Goal: Task Accomplishment & Management: Manage account settings

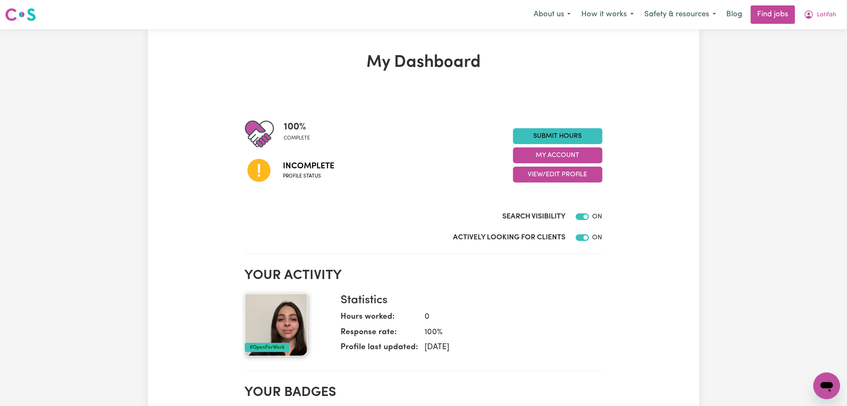
scroll to position [56, 0]
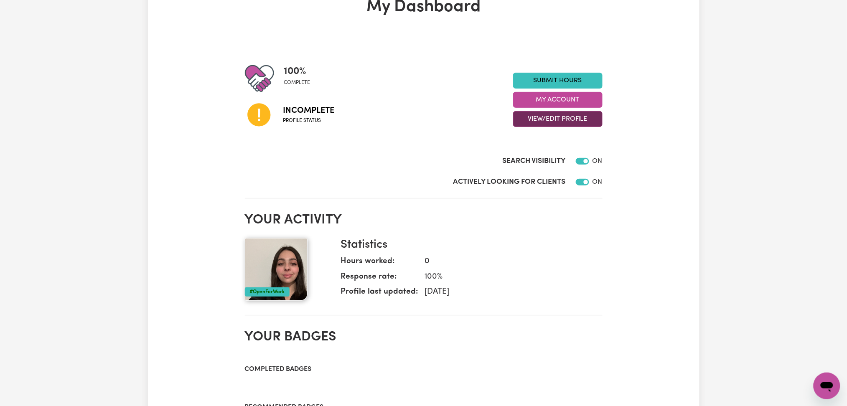
click at [554, 119] on button "View/Edit Profile" at bounding box center [557, 119] width 89 height 16
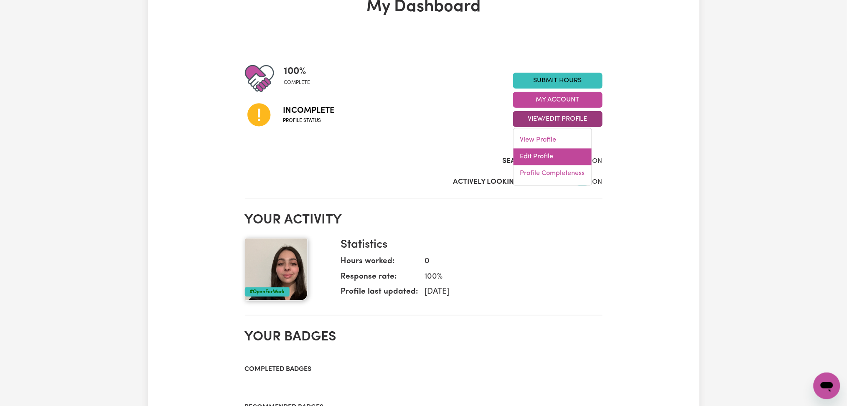
click at [542, 158] on link "Edit Profile" at bounding box center [553, 157] width 78 height 17
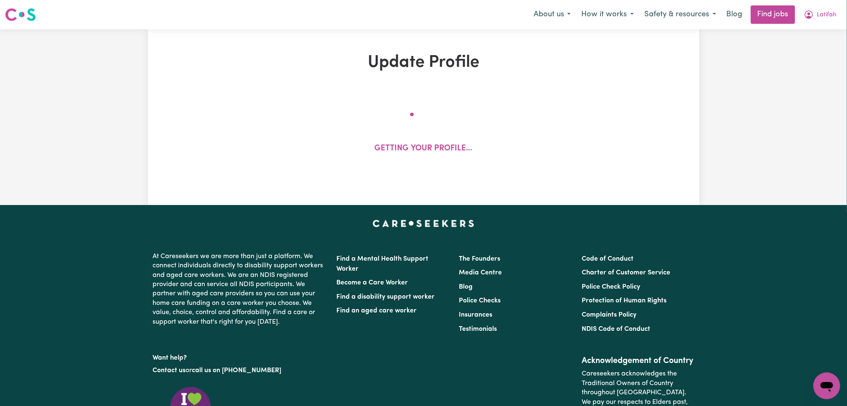
select select "[DEMOGRAPHIC_DATA]"
select select "[DEMOGRAPHIC_DATA] Citizen"
select select "Studying a healthcare related degree or qualification"
select select "42"
select select "58"
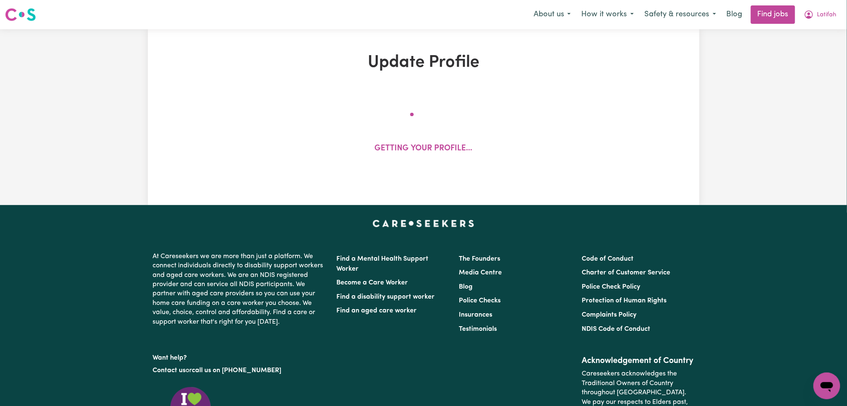
select select "68"
select select "80"
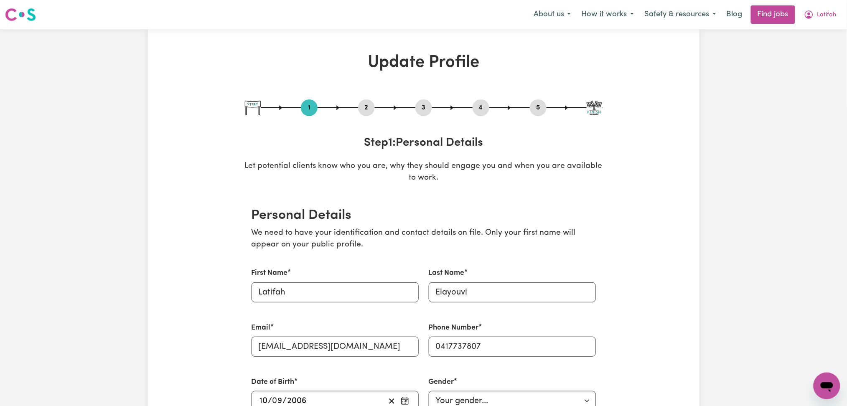
click at [365, 112] on button "2" at bounding box center [366, 107] width 17 height 11
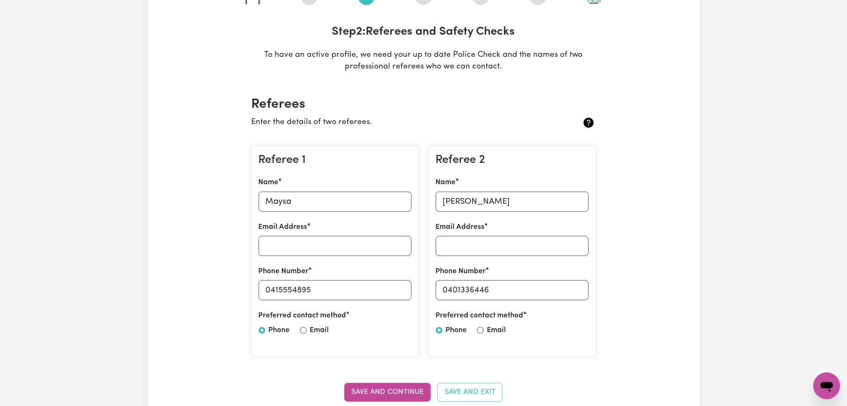
scroll to position [167, 0]
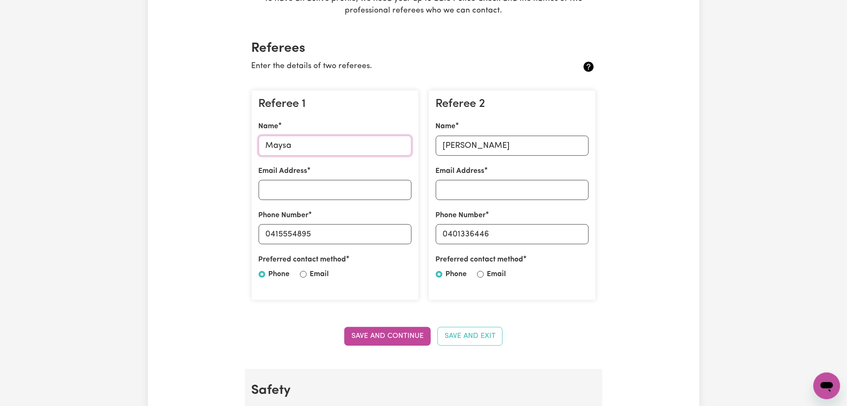
click at [326, 146] on input "Maysa" at bounding box center [335, 146] width 153 height 20
drag, startPoint x: 271, startPoint y: 232, endPoint x: 393, endPoint y: 232, distance: 121.6
click at [393, 232] on input "0415554895" at bounding box center [335, 234] width 153 height 20
click at [500, 149] on input "[PERSON_NAME]" at bounding box center [512, 146] width 153 height 20
drag, startPoint x: 451, startPoint y: 230, endPoint x: 544, endPoint y: 231, distance: 93.6
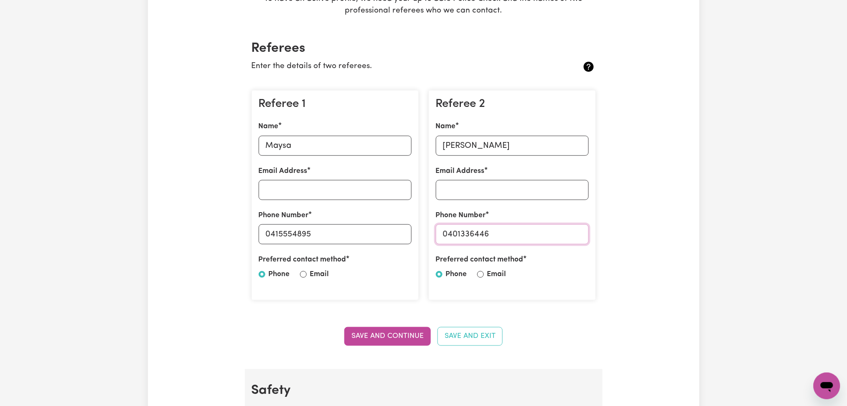
click at [544, 231] on input "0401336446" at bounding box center [512, 234] width 153 height 20
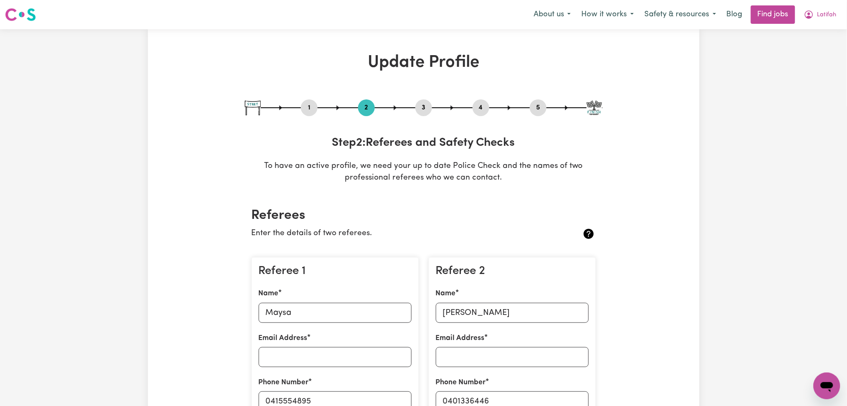
drag, startPoint x: 479, startPoint y: 106, endPoint x: 524, endPoint y: 106, distance: 44.7
click at [479, 106] on button "4" at bounding box center [481, 107] width 17 height 11
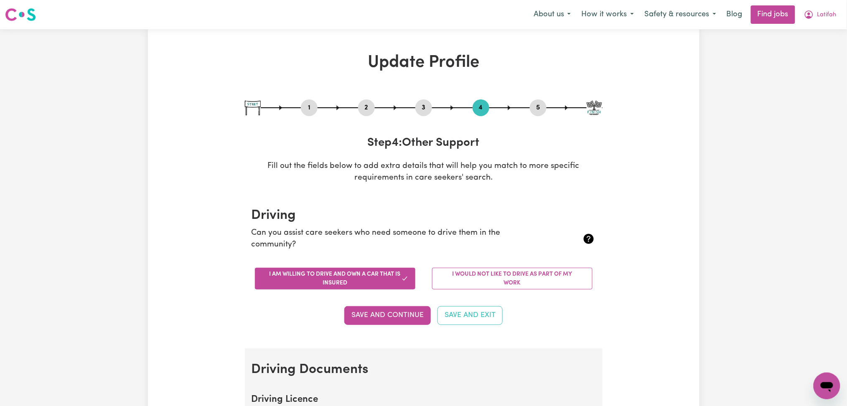
click at [541, 106] on button "5" at bounding box center [538, 107] width 17 height 11
select select "I am providing services by being employed by an organisation"
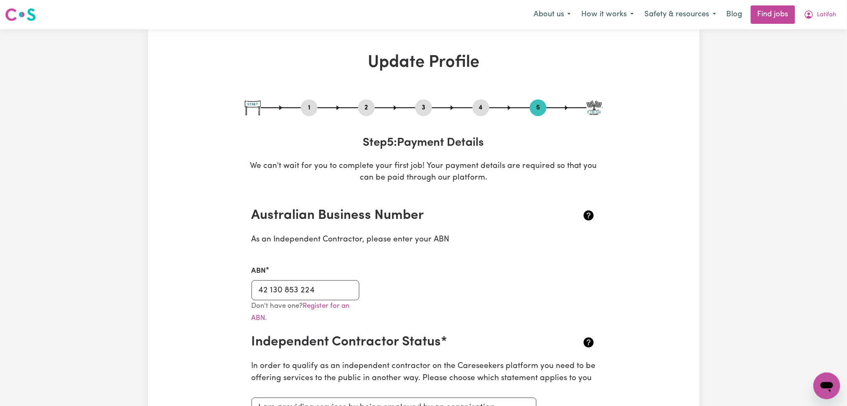
scroll to position [56, 0]
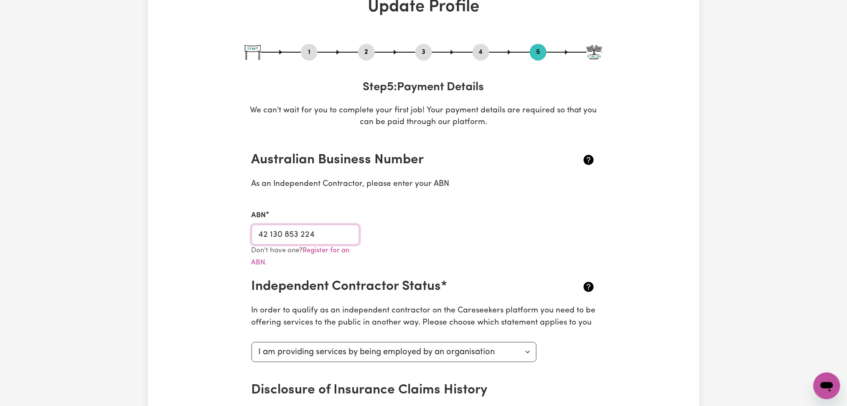
click at [323, 234] on input "42 130 853 224" at bounding box center [306, 235] width 108 height 20
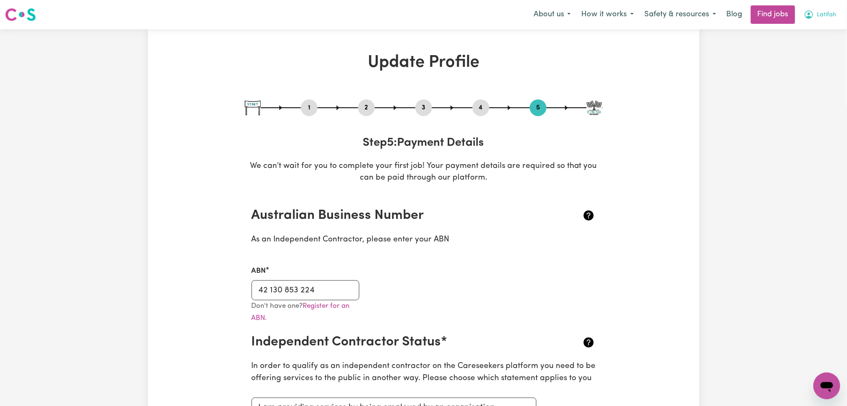
click at [829, 17] on span "Latifah" at bounding box center [827, 14] width 19 height 9
click at [815, 43] on link "My Dashboard" at bounding box center [809, 48] width 66 height 16
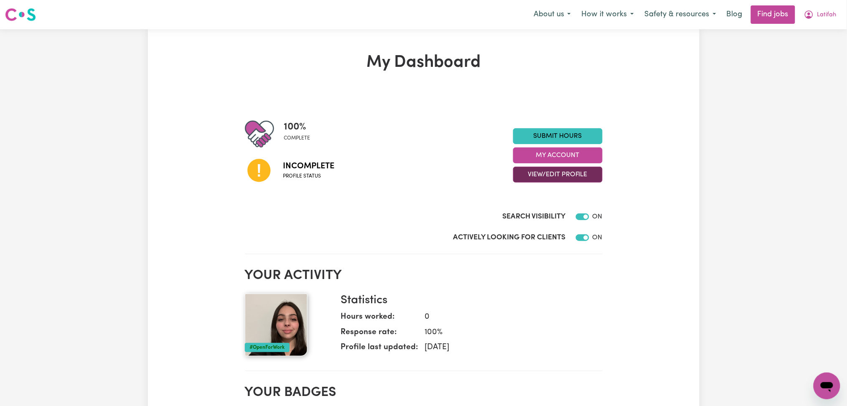
click at [537, 174] on button "View/Edit Profile" at bounding box center [557, 175] width 89 height 16
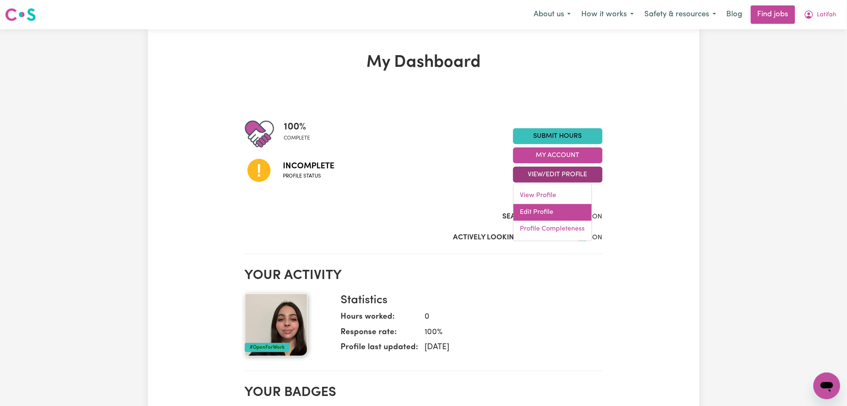
click at [525, 213] on link "Edit Profile" at bounding box center [553, 212] width 78 height 17
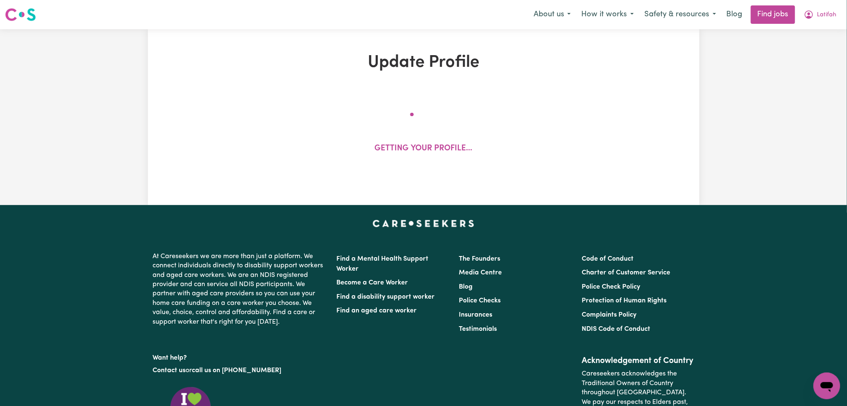
select select "[DEMOGRAPHIC_DATA]"
select select "[DEMOGRAPHIC_DATA] Citizen"
select select "Studying a healthcare related degree or qualification"
select select "42"
select select "58"
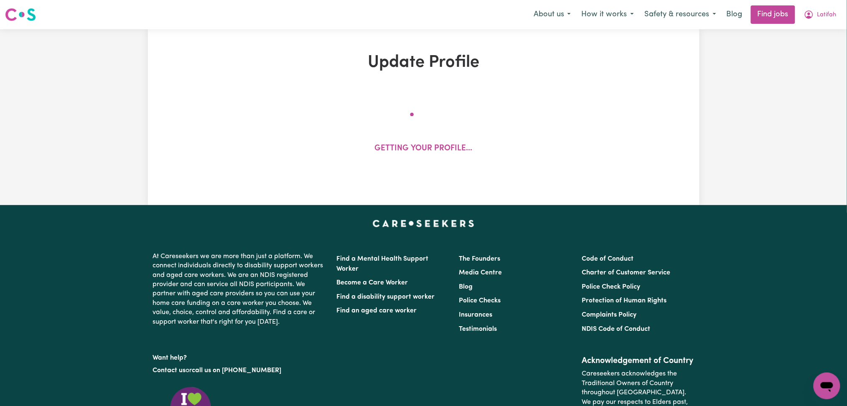
select select "68"
select select "80"
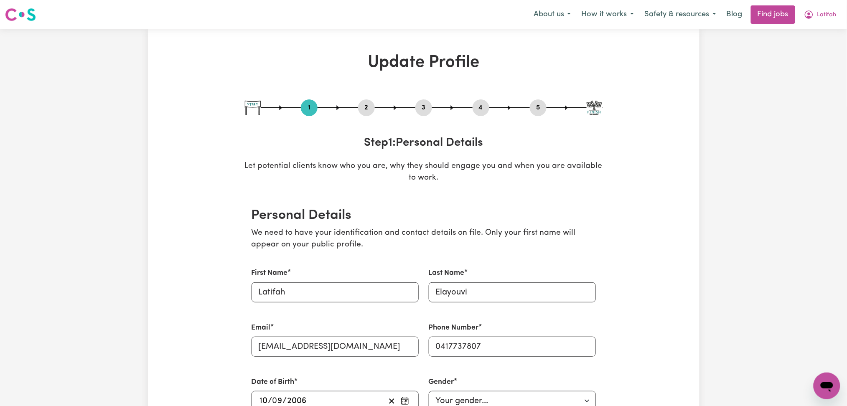
click at [421, 107] on button "3" at bounding box center [424, 107] width 17 height 11
select select "2025"
select select "2022"
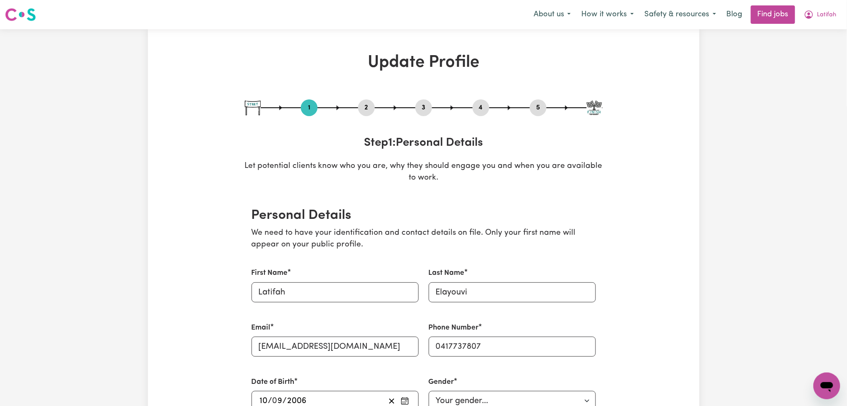
select select "2022"
select select "2021"
select select "2022"
select select "Certificate III (Individual Support)"
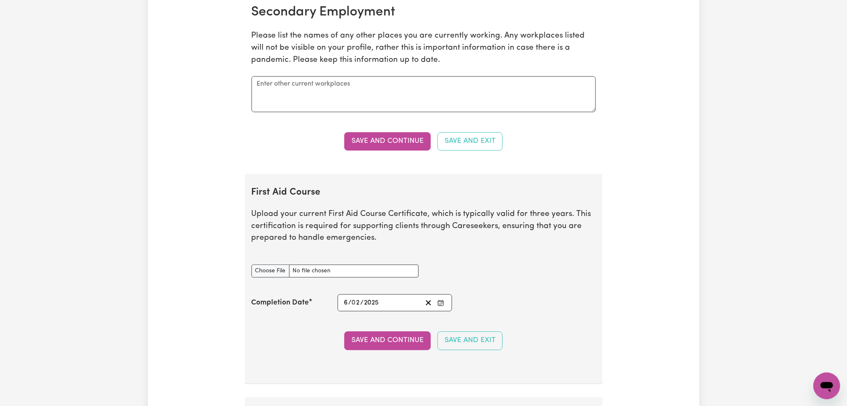
scroll to position [1895, 0]
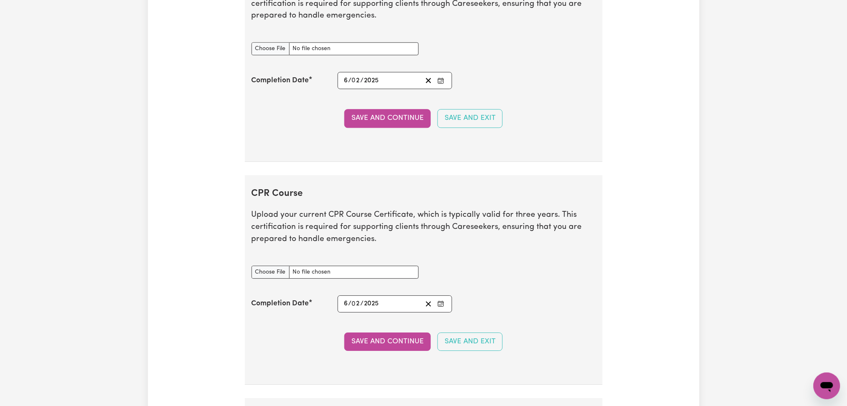
click at [278, 60] on div "First Aid Course document" at bounding box center [335, 48] width 177 height 33
click at [277, 49] on input "First Aid Course document" at bounding box center [335, 48] width 167 height 13
type input "C:\fakepath\[PERSON_NAME] CPR and First Aid Certificate 05022025.pdf"
click at [446, 82] on button "Enter the Completion Date of your First Aid Course" at bounding box center [441, 80] width 12 height 11
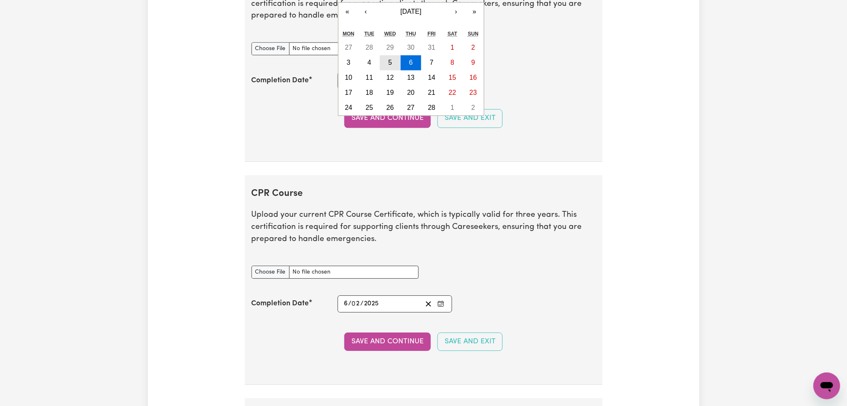
click at [388, 65] on button "5" at bounding box center [390, 62] width 21 height 15
type input "[DATE]"
type input "5"
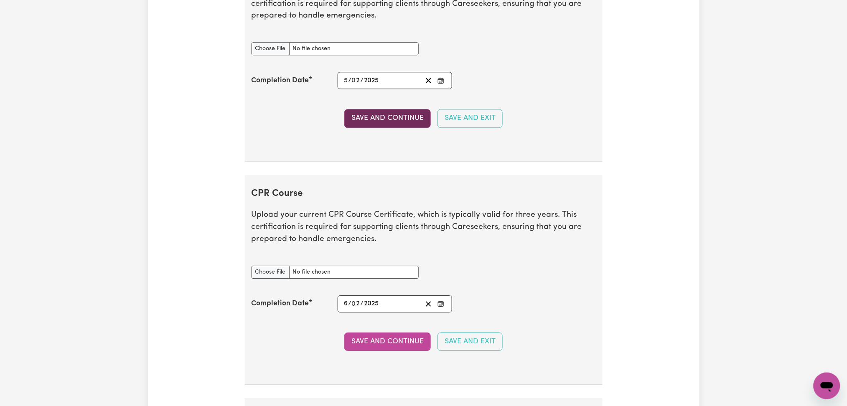
click at [382, 119] on button "Save and Continue" at bounding box center [387, 118] width 87 height 18
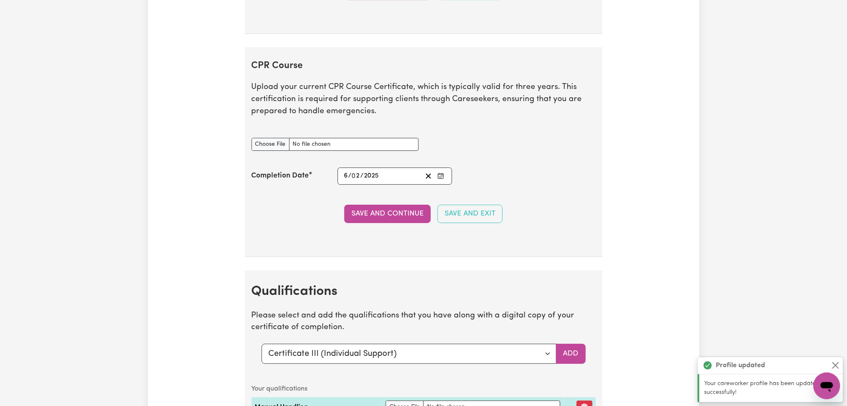
scroll to position [2072, 0]
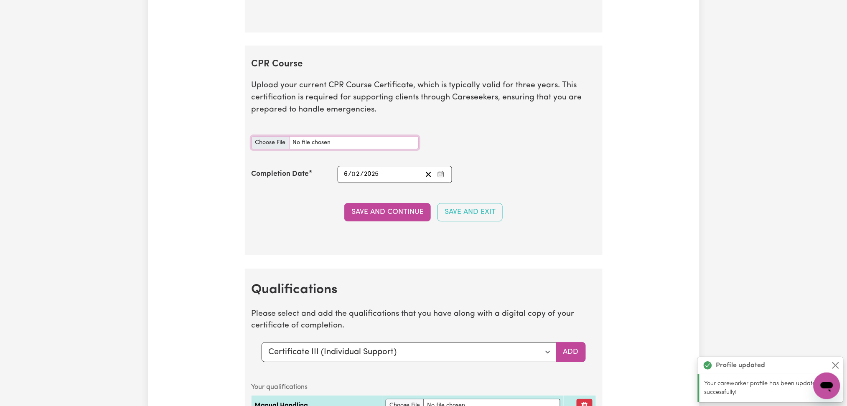
click at [271, 144] on input "CPR Course document" at bounding box center [335, 142] width 167 height 13
type input "C:\fakepath\[PERSON_NAME] CPR and First Aid Certificate 05022025.pdf"
click at [441, 176] on icon "Enter the Completion Date of your CPR Course" at bounding box center [441, 174] width 7 height 7
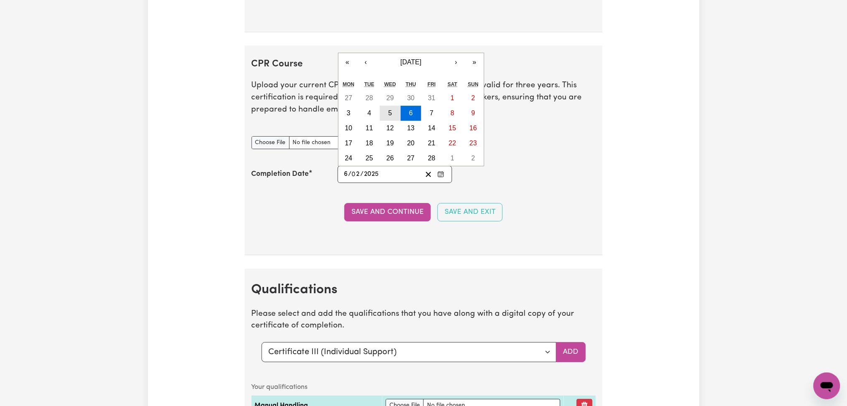
click at [391, 111] on abbr "5" at bounding box center [390, 113] width 4 height 7
type input "[DATE]"
type input "5"
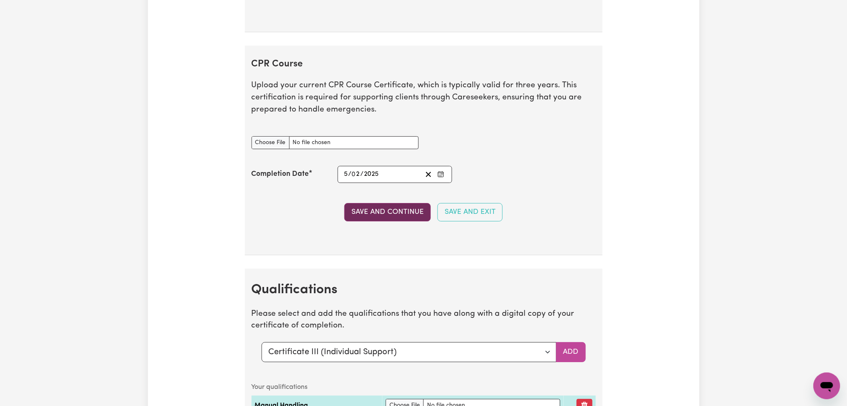
click at [384, 214] on button "Save and Continue" at bounding box center [387, 212] width 87 height 18
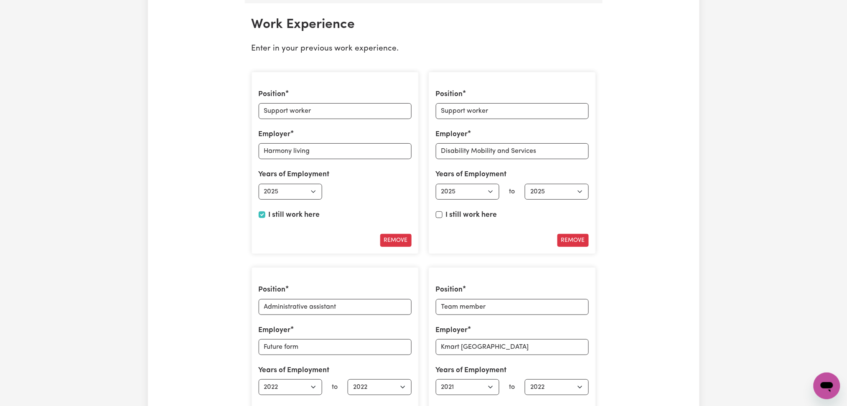
scroll to position [0, 0]
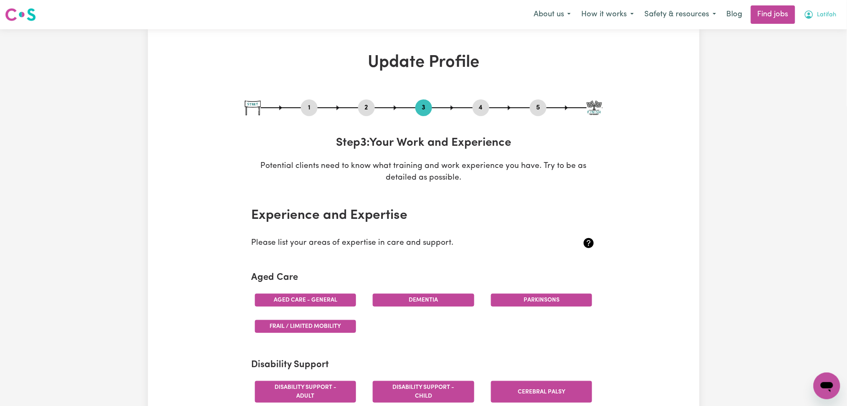
click at [824, 11] on span "Latifah" at bounding box center [827, 14] width 19 height 9
click at [806, 64] on link "Logout" at bounding box center [809, 64] width 66 height 16
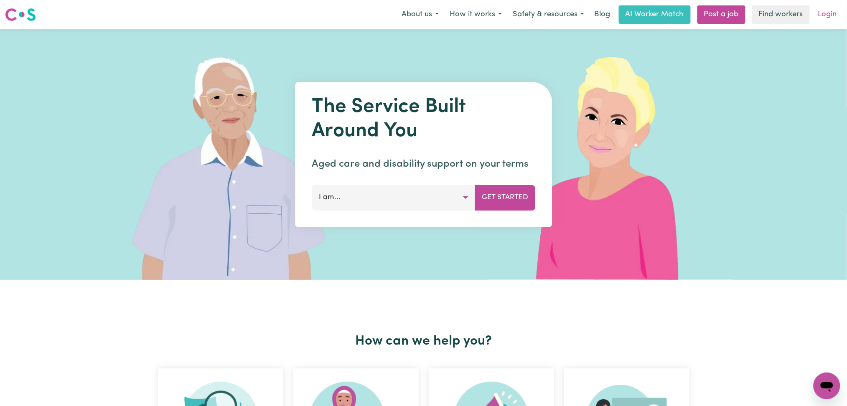
click at [829, 17] on link "Login" at bounding box center [827, 14] width 29 height 18
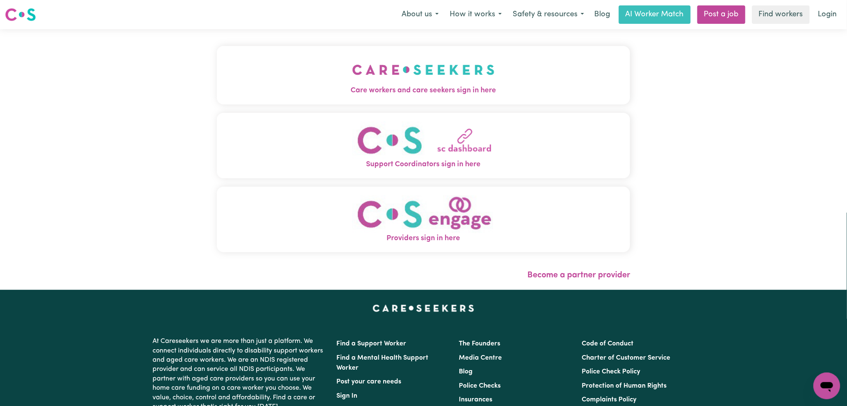
click at [317, 69] on div "Care workers and care seekers sign in here Support Coordinators sign in here Pr…" at bounding box center [424, 159] width 424 height 261
click at [290, 66] on button "Care workers and care seekers sign in here" at bounding box center [424, 75] width 414 height 59
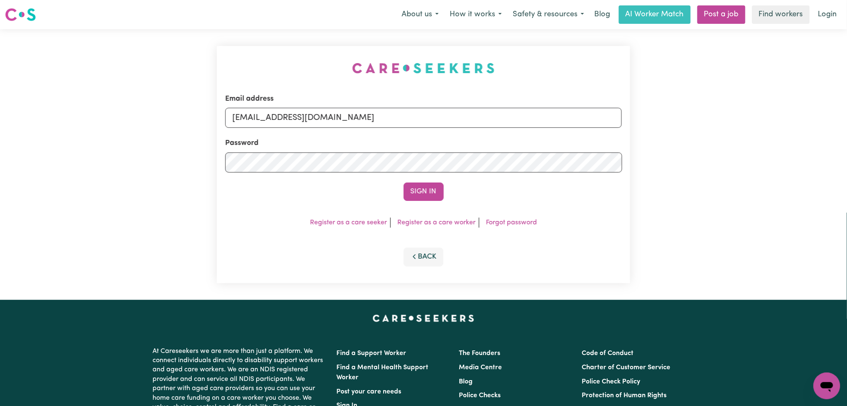
drag, startPoint x: 306, startPoint y: 107, endPoint x: 308, endPoint y: 114, distance: 6.5
click at [306, 108] on div "Email address [EMAIL_ADDRESS][DOMAIN_NAME]" at bounding box center [423, 111] width 397 height 34
click at [312, 119] on input "[EMAIL_ADDRESS][DOMAIN_NAME]" at bounding box center [423, 118] width 397 height 20
drag, startPoint x: 276, startPoint y: 114, endPoint x: 457, endPoint y: 116, distance: 181.0
click at [457, 116] on input "Superuser~[EMAIL_ADDRESS][DOMAIN_NAME]" at bounding box center [423, 118] width 397 height 20
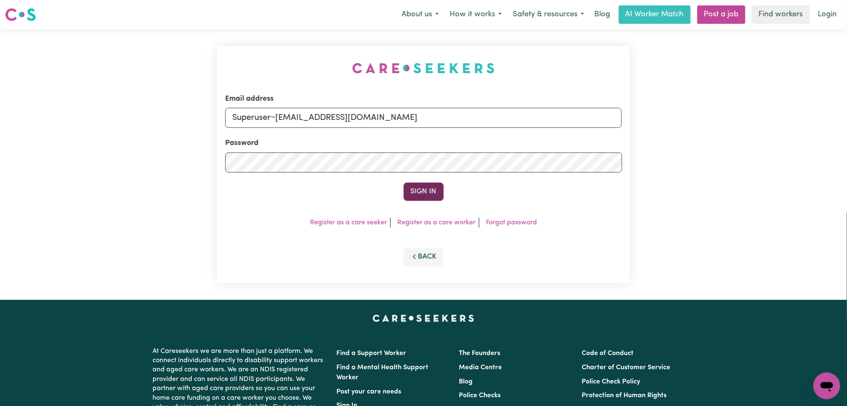
click at [416, 189] on button "Sign In" at bounding box center [424, 192] width 40 height 18
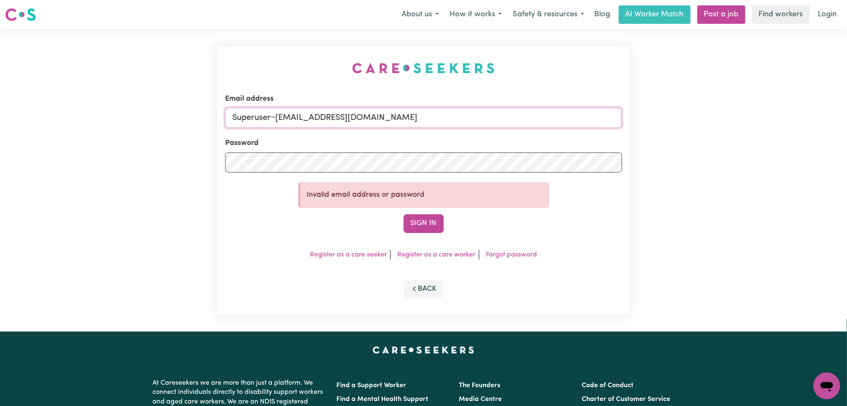
paste input "[EMAIL_ADDRESS][DOMAIN_NAME]"
drag, startPoint x: 277, startPoint y: 117, endPoint x: 449, endPoint y: 122, distance: 172.7
click at [451, 117] on input "Superuser~ [EMAIL_ADDRESS][DOMAIN_NAME]" at bounding box center [423, 118] width 397 height 20
drag, startPoint x: 288, startPoint y: 117, endPoint x: 277, endPoint y: 116, distance: 11.7
click at [277, 116] on input "Superuser~ [EMAIL_ADDRESS][DOMAIN_NAME]" at bounding box center [423, 118] width 397 height 20
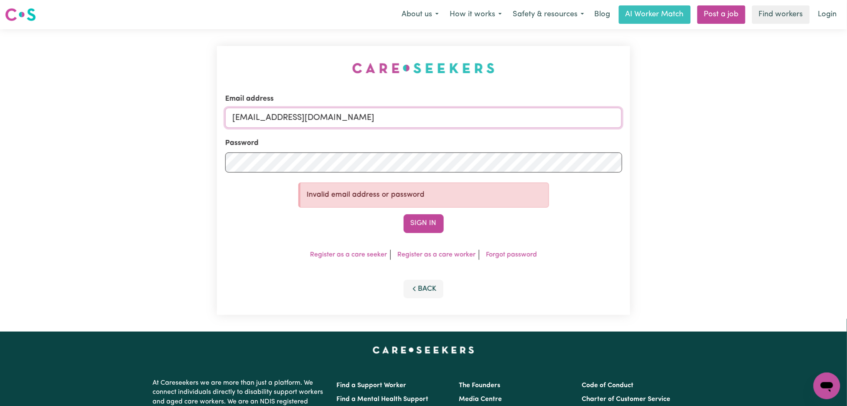
type input "[EMAIL_ADDRESS][DOMAIN_NAME]"
click at [404, 214] on button "Sign In" at bounding box center [424, 223] width 40 height 18
